Goal: Task Accomplishment & Management: Use online tool/utility

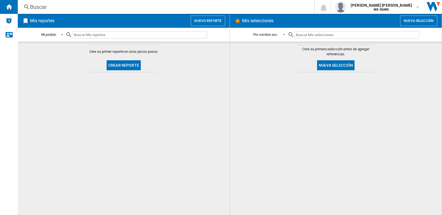
click at [129, 70] on button "Crear reporte" at bounding box center [123, 65] width 34 height 10
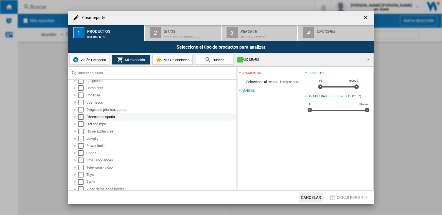
scroll to position [29, 0]
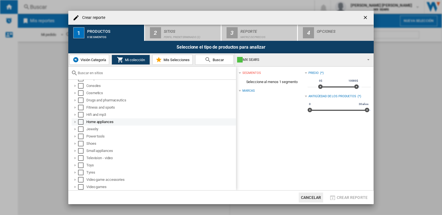
click at [76, 121] on div at bounding box center [75, 122] width 6 height 6
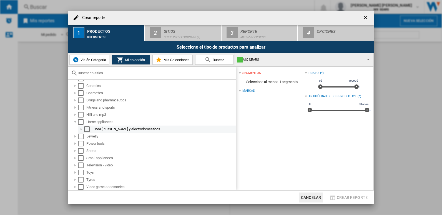
click at [82, 128] on div at bounding box center [81, 129] width 6 height 6
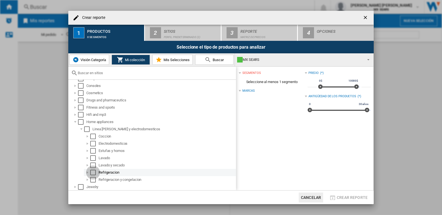
click at [93, 172] on div "Select" at bounding box center [93, 172] width 6 height 6
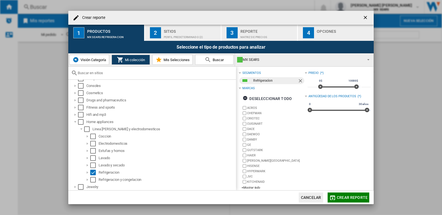
click at [361, 201] on button "Crear reporte" at bounding box center [348, 197] width 42 height 10
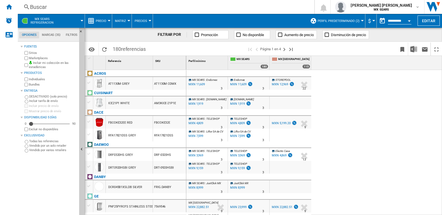
click at [32, 58] on label "Marketplaces" at bounding box center [53, 58] width 48 height 4
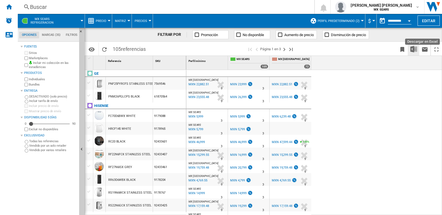
click at [412, 49] on img "Descargar en Excel" at bounding box center [413, 49] width 7 height 7
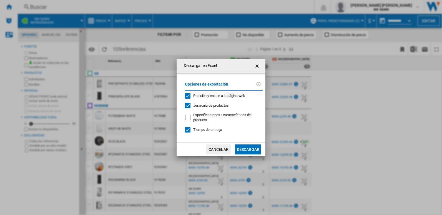
click at [246, 146] on button "Descargar" at bounding box center [248, 149] width 26 height 10
